Goal: Transaction & Acquisition: Purchase product/service

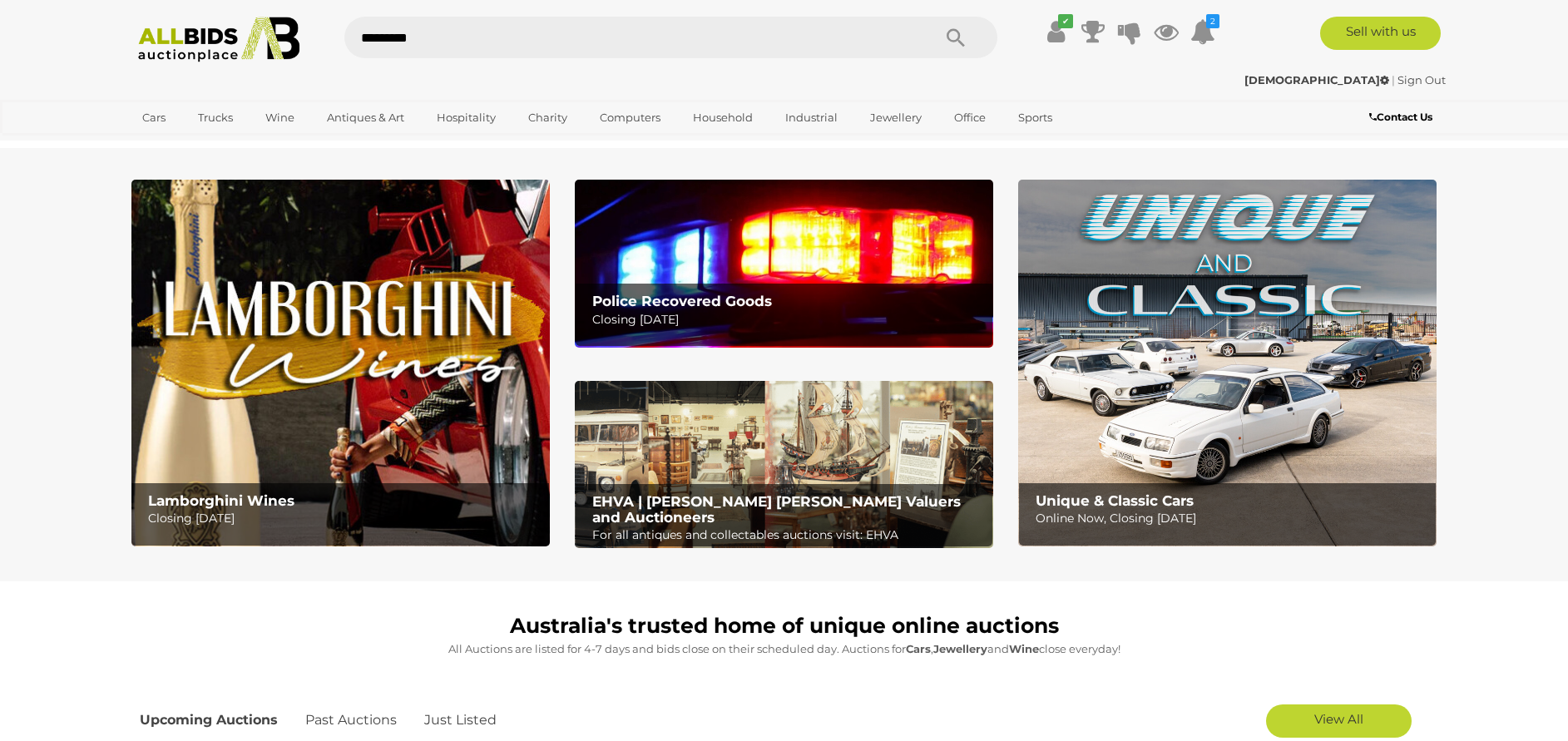
type input "*********"
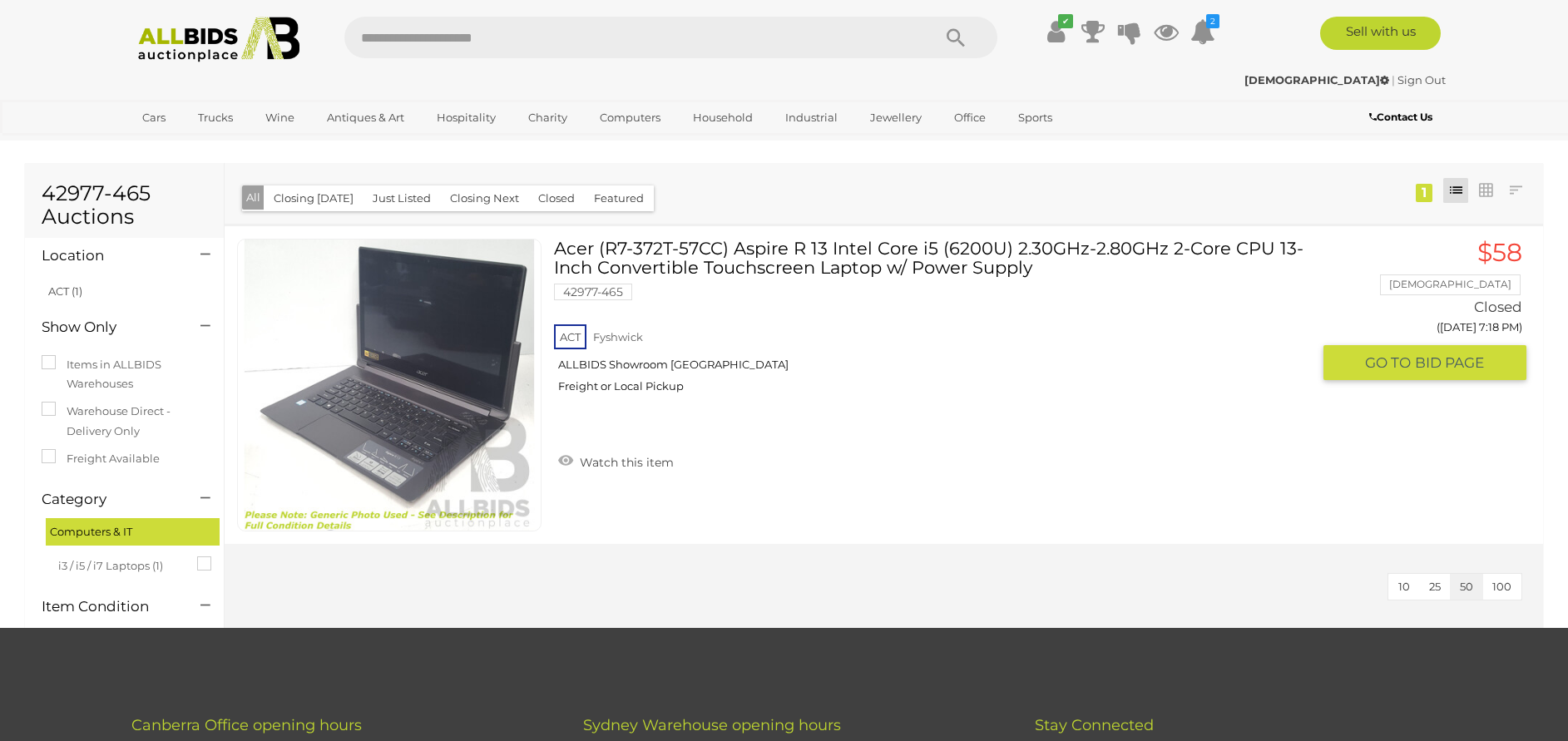
click at [383, 394] on img at bounding box center [389, 385] width 291 height 291
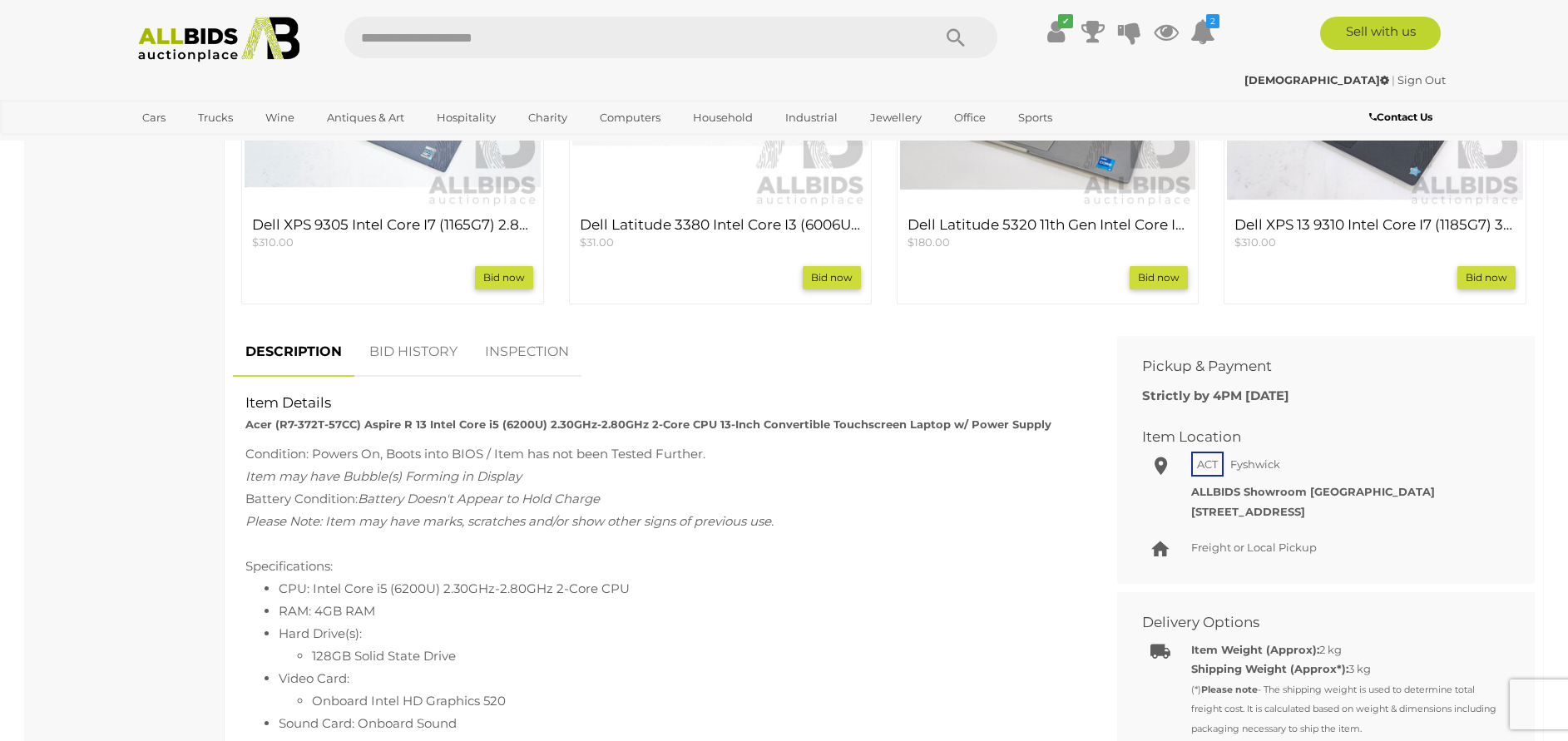
scroll to position [873, 0]
